Goal: Transaction & Acquisition: Purchase product/service

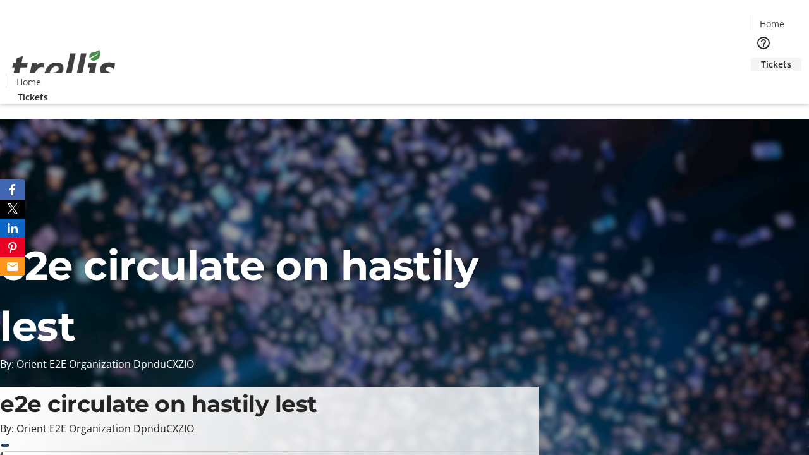
click at [761, 58] on span "Tickets" at bounding box center [776, 64] width 30 height 13
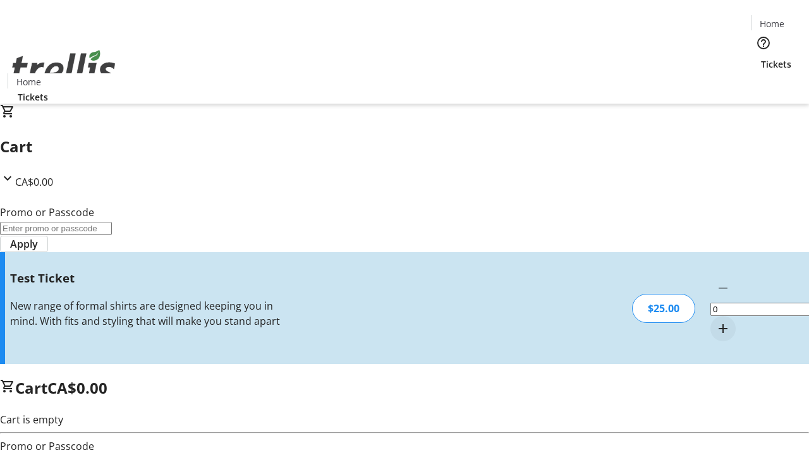
click at [716, 321] on mat-icon "Increment by one" at bounding box center [723, 328] width 15 height 15
type input "1"
